Goal: Transaction & Acquisition: Purchase product/service

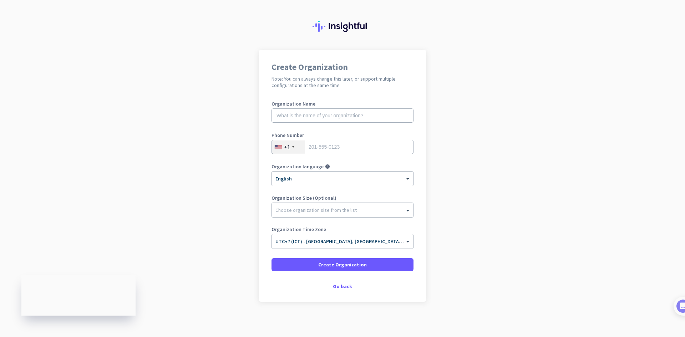
scroll to position [8, 0]
click at [314, 208] on div at bounding box center [342, 207] width 141 height 7
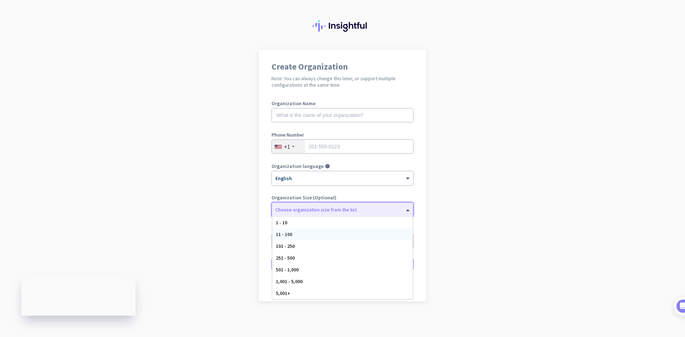
click at [307, 235] on div "11 - 100" at bounding box center [342, 235] width 141 height 12
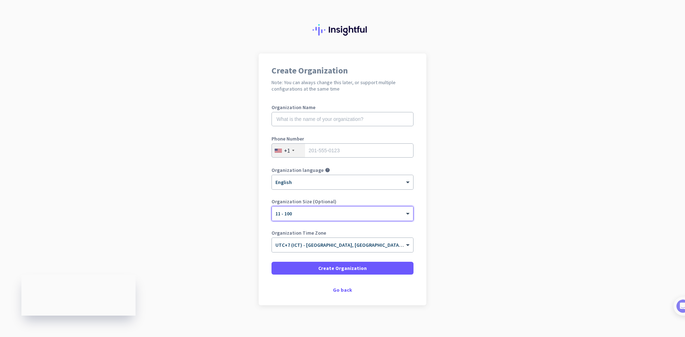
scroll to position [0, 0]
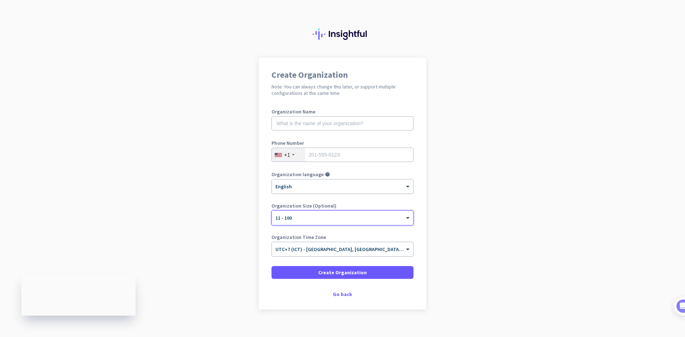
click at [308, 188] on div "× English" at bounding box center [338, 187] width 132 height 6
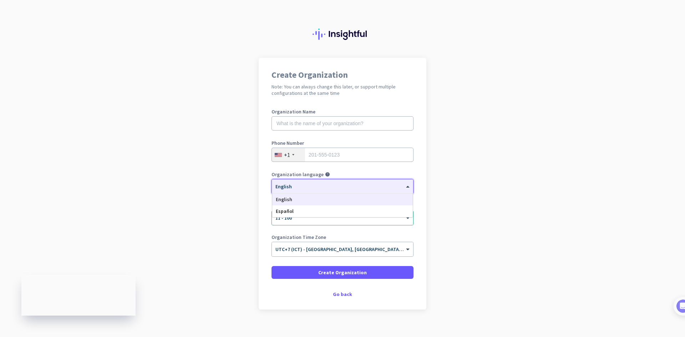
click at [308, 188] on div "× English" at bounding box center [338, 187] width 132 height 6
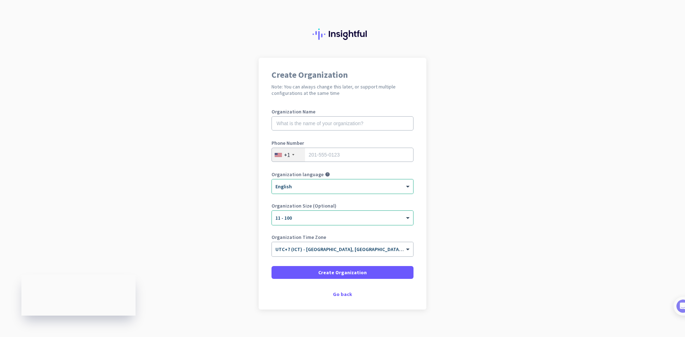
click at [285, 157] on div "+1" at bounding box center [287, 154] width 6 height 7
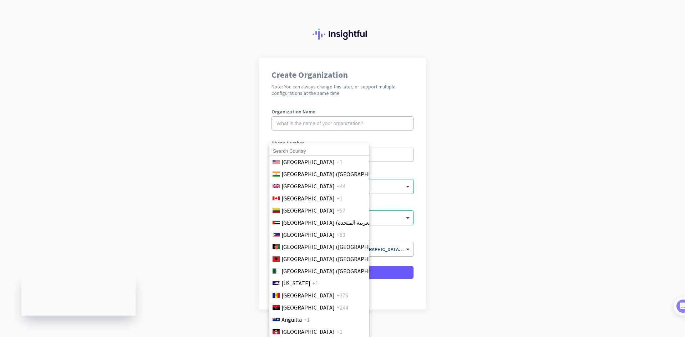
click at [287, 147] on input at bounding box center [319, 151] width 100 height 9
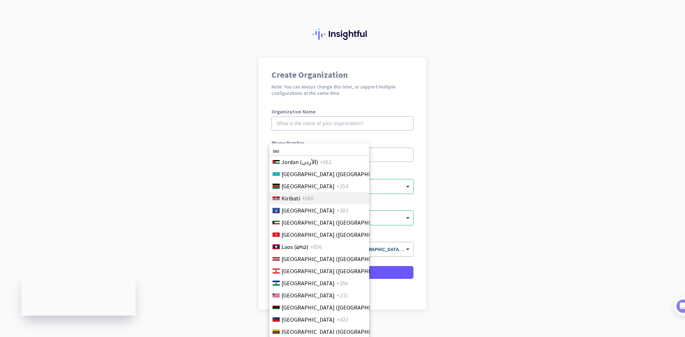
scroll to position [1400, 0]
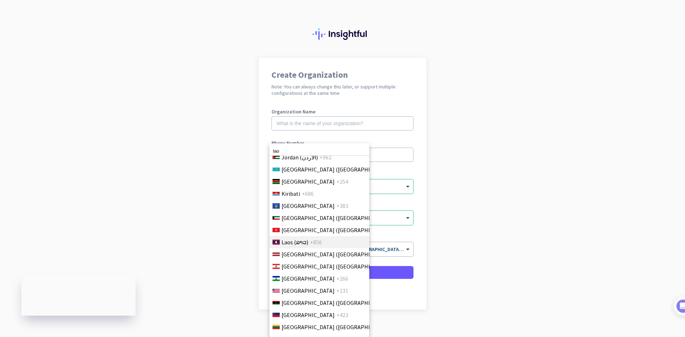
type input "lao"
click at [300, 237] on li "Laos (ລາວ) +856" at bounding box center [319, 242] width 100 height 12
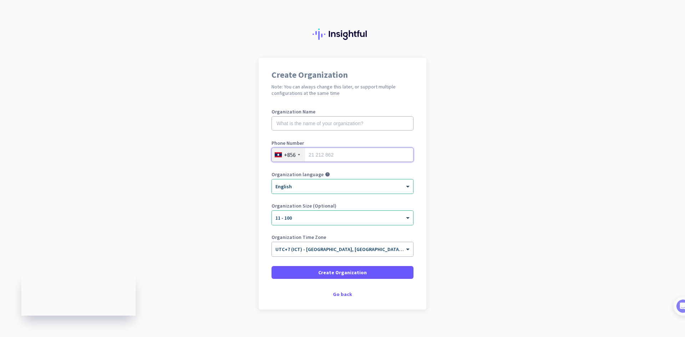
click at [316, 153] on input "tel" at bounding box center [343, 155] width 142 height 14
type input "2096369976"
click at [297, 123] on input "text" at bounding box center [343, 123] width 142 height 14
type input "valder"
click at [362, 266] on span at bounding box center [343, 272] width 142 height 17
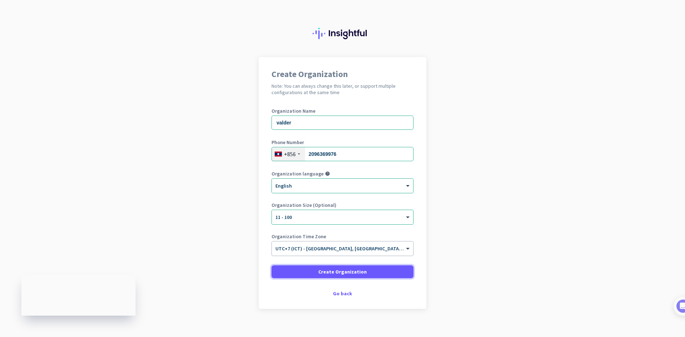
scroll to position [0, 0]
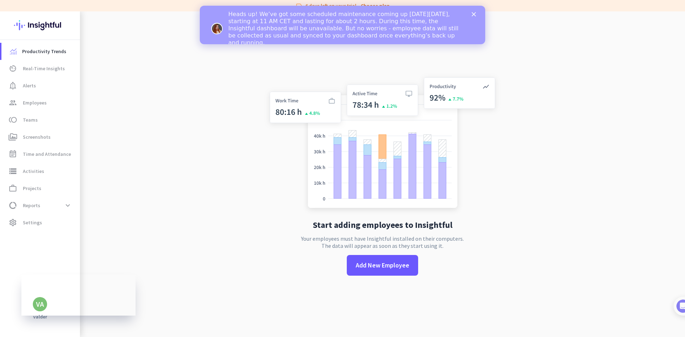
click at [476, 13] on icon "Close" at bounding box center [474, 14] width 4 height 4
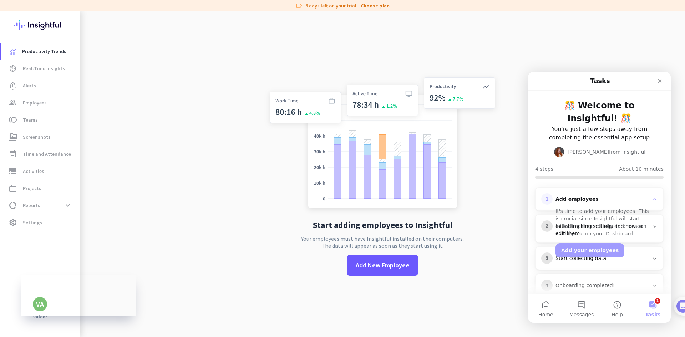
click at [355, 5] on div "label 6 days left on your trial. Choose plan" at bounding box center [342, 5] width 685 height 11
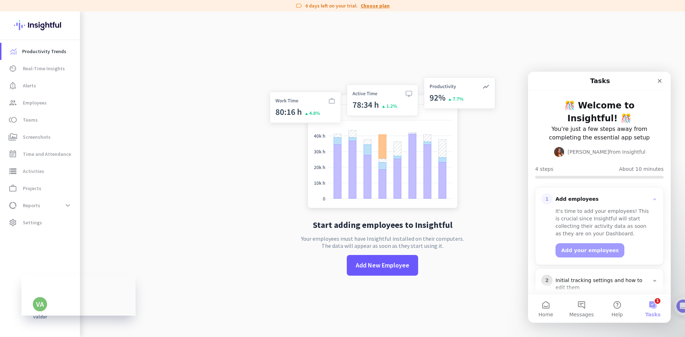
click at [373, 7] on link "Choose plan" at bounding box center [375, 5] width 29 height 7
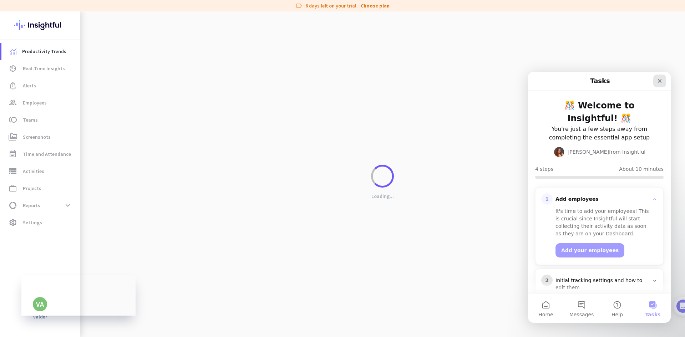
click at [658, 84] on div "Close" at bounding box center [659, 81] width 13 height 13
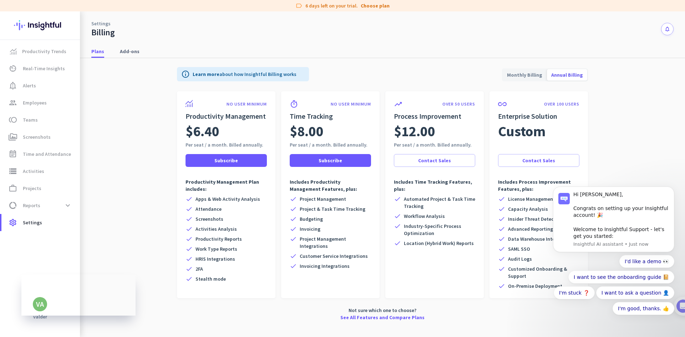
click html "Hi [PERSON_NAME], Congrats on setting up your Insightful account! 🎉 Welcome to …"
click at [511, 131] on span "Custom" at bounding box center [521, 131] width 47 height 20
click at [528, 155] on span at bounding box center [539, 160] width 81 height 17
click html "Hi [PERSON_NAME], Congrats on setting up your Insightful account! 🎉 Welcome to …"
click at [517, 68] on span "Monthly Billing" at bounding box center [525, 74] width 44 height 17
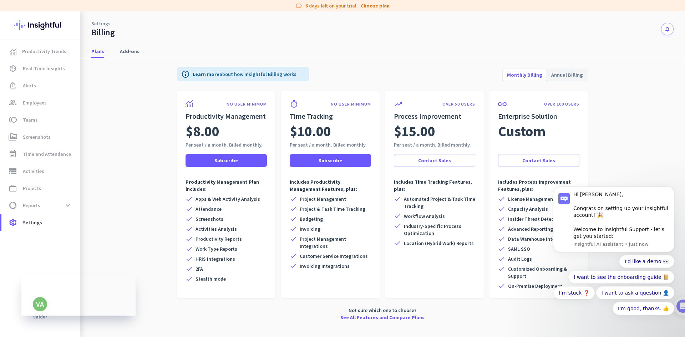
click at [551, 70] on span "Annual Billing" at bounding box center [567, 74] width 40 height 17
click at [529, 70] on span "Monthly Billing" at bounding box center [525, 74] width 44 height 17
click at [435, 158] on span "Contact Sales" at bounding box center [434, 160] width 33 height 7
click at [539, 71] on span "Monthly Billing" at bounding box center [525, 74] width 44 height 17
click at [682, 305] on body "Hi [PERSON_NAME], Congrats on setting up your Insightful account! 🎉 Welcome to …" at bounding box center [613, 225] width 137 height 212
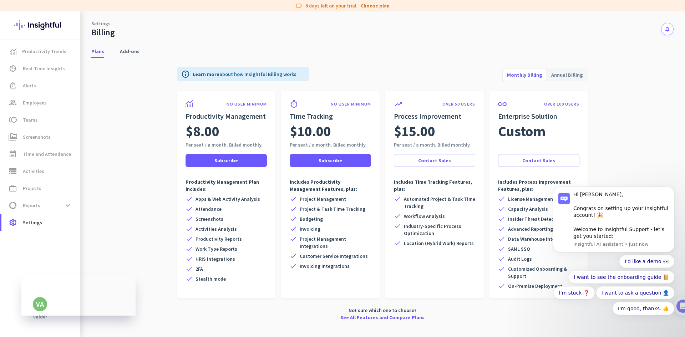
click at [132, 176] on app-billing-plan-tab "info Learn more about how Insightful Billing works Monthly Billing Annual Billi…" at bounding box center [382, 192] width 582 height 269
click at [431, 163] on span "Contact Sales" at bounding box center [434, 160] width 33 height 7
click at [437, 162] on span "Contact Sales" at bounding box center [434, 160] width 33 height 7
click at [445, 156] on span at bounding box center [434, 160] width 81 height 17
click at [455, 160] on span at bounding box center [434, 160] width 81 height 17
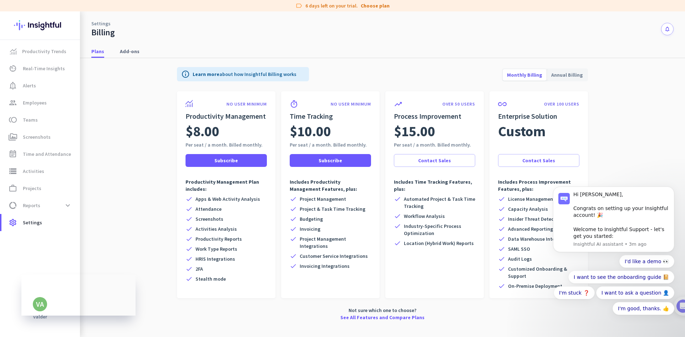
click at [644, 136] on body "Hi [PERSON_NAME], Congrats on setting up your Insightful account! 🎉 Welcome to …" at bounding box center [613, 225] width 137 height 212
click at [623, 135] on body "Hi [PERSON_NAME], Congrats on setting up your Insightful account! 🎉 Welcome to …" at bounding box center [613, 225] width 137 height 212
click at [566, 75] on span "Annual Billing" at bounding box center [567, 74] width 40 height 17
click at [546, 76] on span "Monthly Billing" at bounding box center [525, 74] width 44 height 17
drag, startPoint x: 455, startPoint y: 158, endPoint x: 445, endPoint y: 164, distance: 12.1
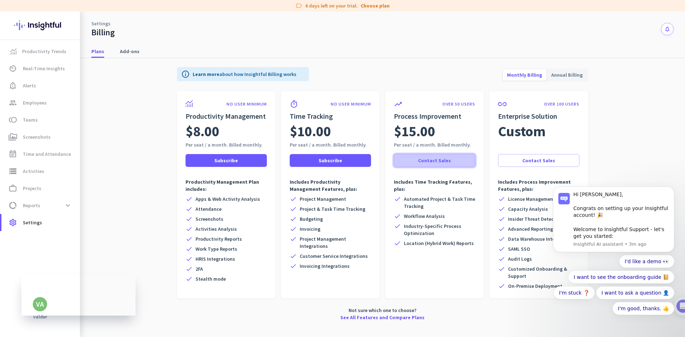
click at [445, 164] on span at bounding box center [434, 160] width 81 height 17
click at [534, 312] on div "Not sure which one to choose? See All Features and Compare Plans" at bounding box center [382, 314] width 411 height 14
